Goal: Find specific page/section: Find specific page/section

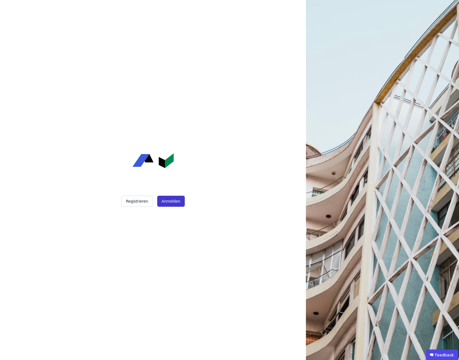
click at [174, 204] on button "Anmelden" at bounding box center [171, 201] width 28 height 11
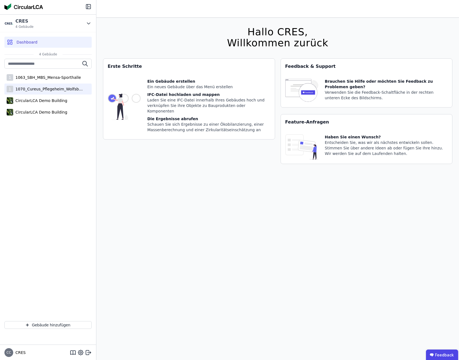
click at [57, 89] on div "1070_Cureus_Pflegeheim_Wolfsbüttel" at bounding box center [49, 89] width 72 height 6
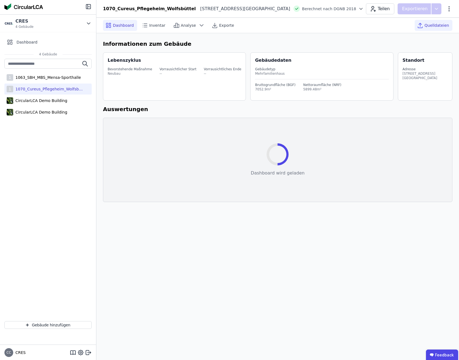
click at [436, 26] on span "Quelldateien" at bounding box center [437, 26] width 25 height 6
